Goal: Task Accomplishment & Management: Complete application form

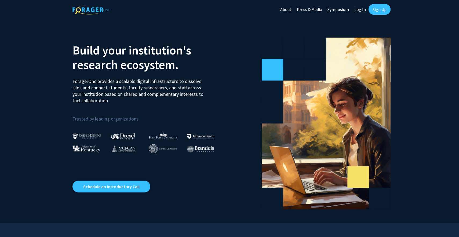
click at [289, 9] on link "About" at bounding box center [285, 9] width 17 height 19
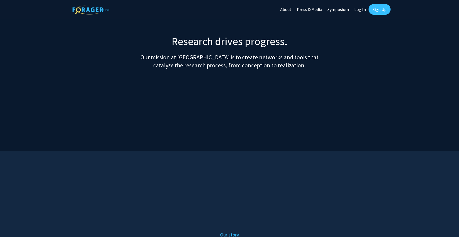
click at [364, 9] on link "Log In" at bounding box center [359, 9] width 17 height 19
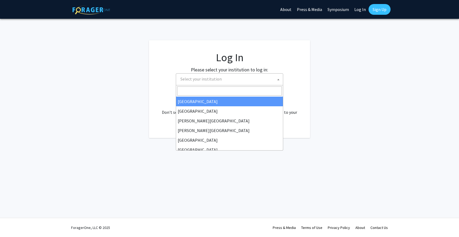
click at [263, 76] on span "Select your institution" at bounding box center [230, 79] width 105 height 11
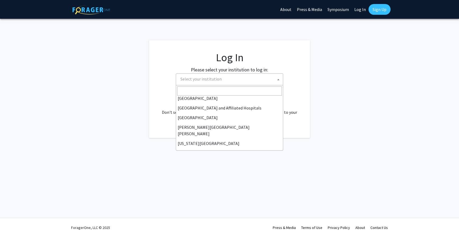
scroll to position [74, 0]
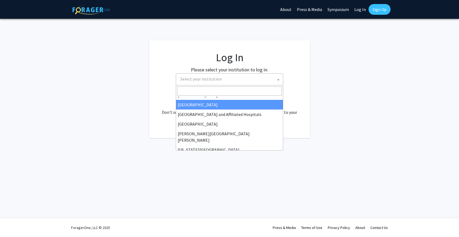
select select "23"
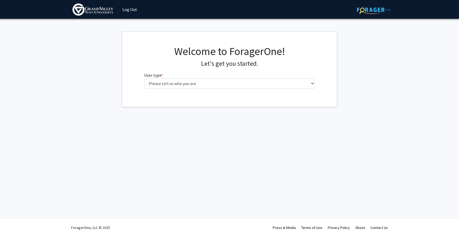
click at [215, 72] on fg-select "User type * required Please tell us who you are Undergraduate Student Master's …" at bounding box center [229, 80] width 171 height 17
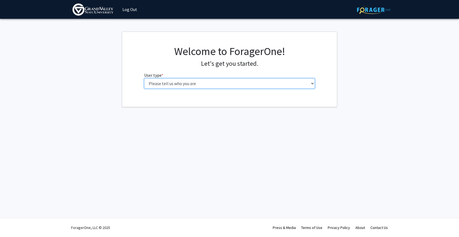
select select "1: undergrad"
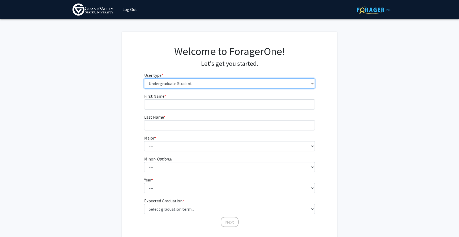
drag, startPoint x: 215, startPoint y: 81, endPoint x: 237, endPoint y: 0, distance: 83.8
click at [131, 48] on div "Welcome to ForagerOne! Let's get you started. User type * required Please tell …" at bounding box center [229, 69] width 215 height 48
